Goal: Task Accomplishment & Management: Use online tool/utility

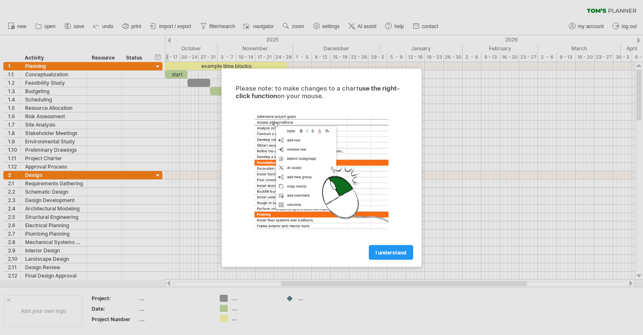
click at [46, 108] on div at bounding box center [321, 167] width 643 height 335
click at [384, 251] on span "I understand" at bounding box center [391, 252] width 31 height 6
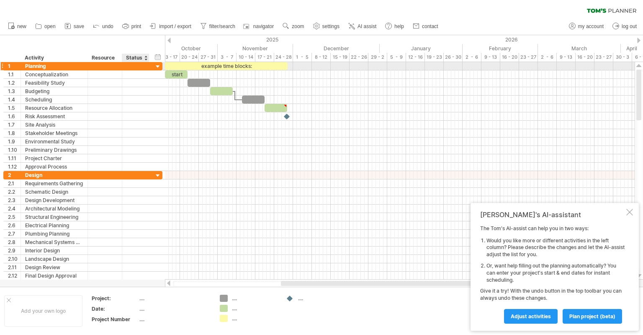
click at [158, 66] on div at bounding box center [158, 67] width 8 height 8
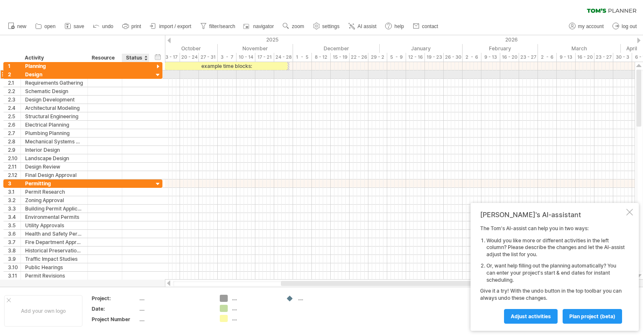
click at [158, 73] on div at bounding box center [158, 75] width 8 height 8
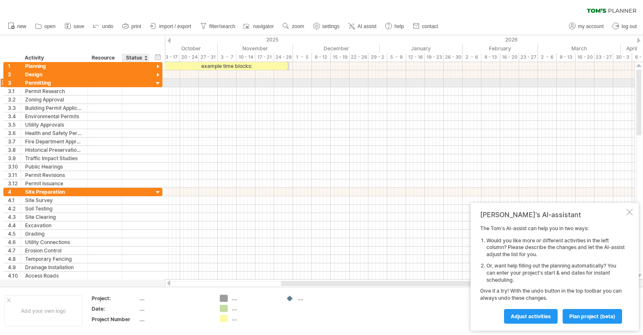
click at [157, 82] on div at bounding box center [158, 84] width 8 height 8
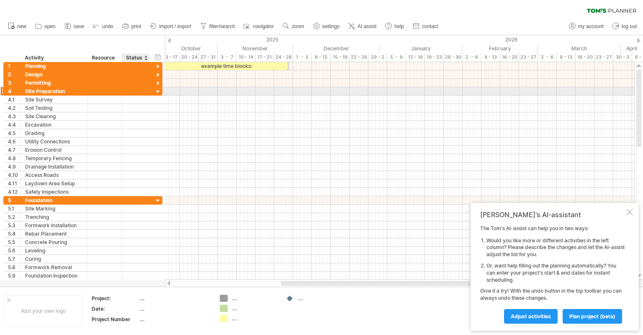
click at [157, 91] on div at bounding box center [158, 92] width 8 height 8
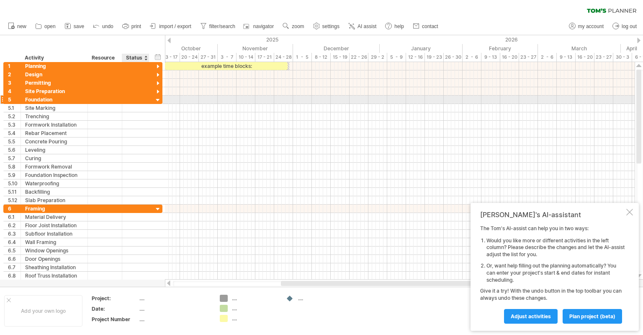
click at [157, 100] on div at bounding box center [158, 100] width 8 height 8
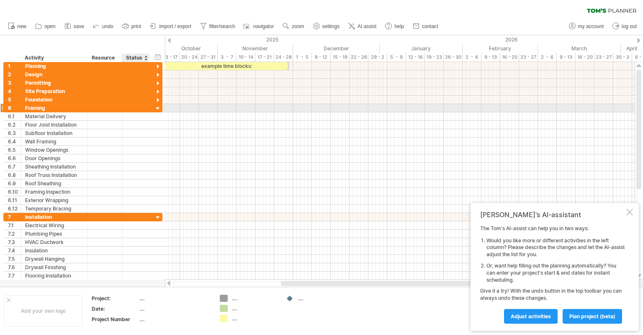
click at [156, 109] on div at bounding box center [158, 109] width 8 height 8
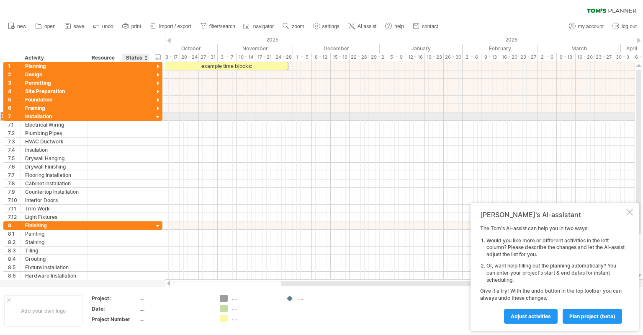
click at [157, 116] on div at bounding box center [158, 117] width 8 height 8
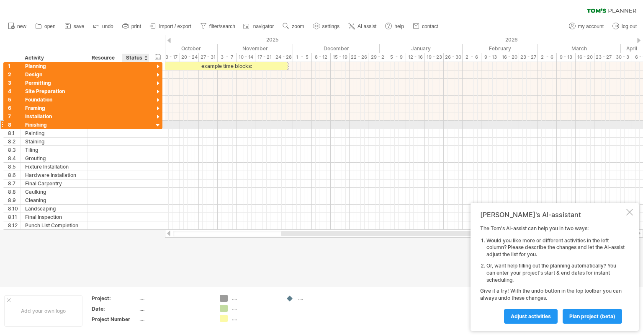
click at [155, 125] on div at bounding box center [158, 125] width 8 height 8
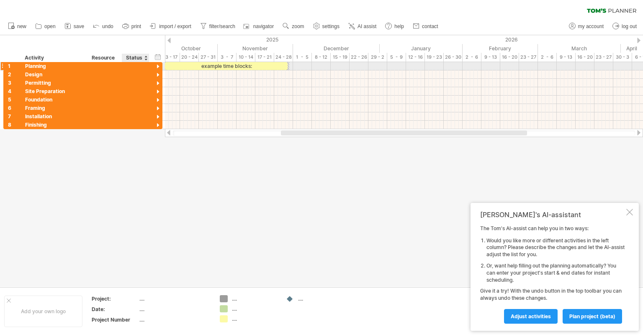
click at [158, 65] on div at bounding box center [158, 67] width 8 height 8
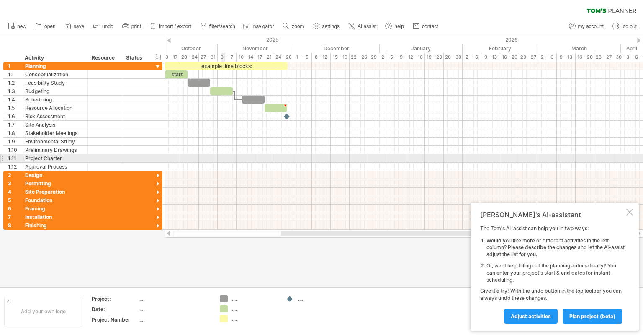
click at [221, 157] on div at bounding box center [404, 158] width 478 height 8
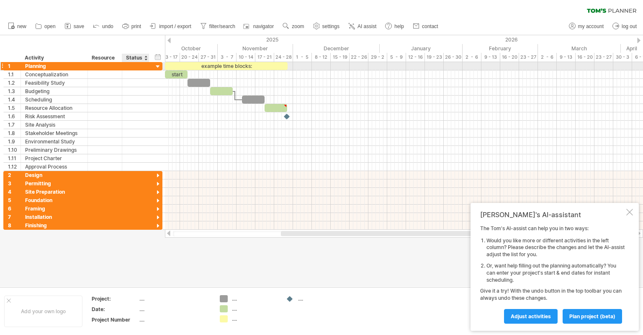
click at [159, 65] on div at bounding box center [158, 67] width 8 height 8
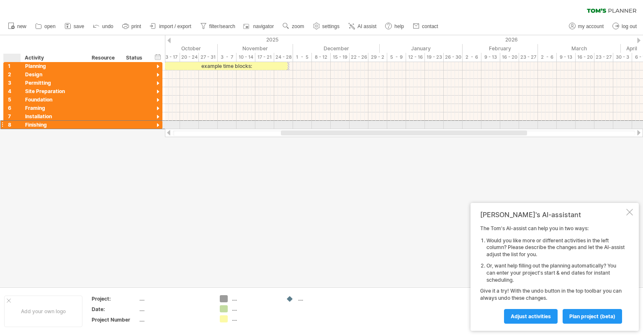
click at [17, 127] on div "8" at bounding box center [14, 125] width 13 height 8
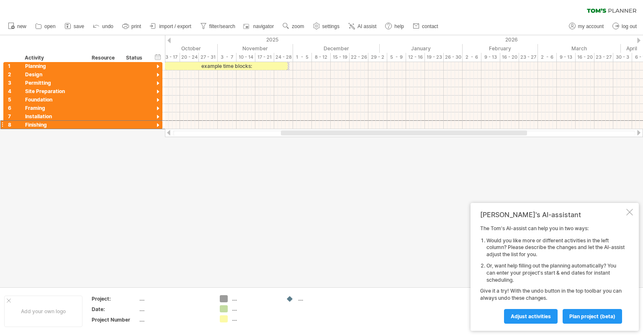
click at [174, 161] on div at bounding box center [321, 160] width 643 height 251
click at [25, 26] on span "new" at bounding box center [21, 26] width 9 height 6
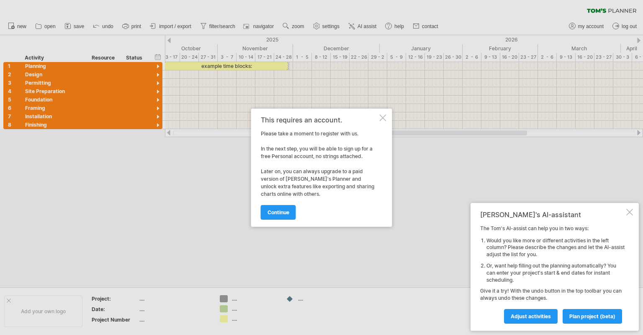
click at [384, 117] on div at bounding box center [383, 117] width 7 height 7
